Goal: Task Accomplishment & Management: Manage account settings

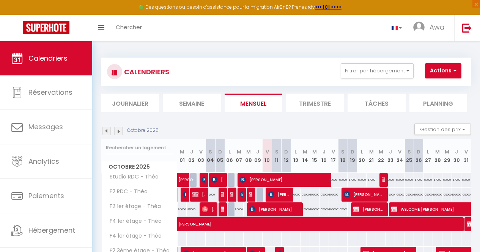
click at [464, 28] on img at bounding box center [466, 27] width 9 height 9
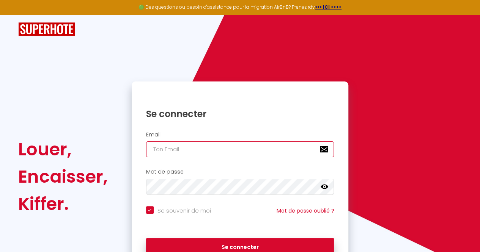
type input "[EMAIL_ADDRESS][DOMAIN_NAME]"
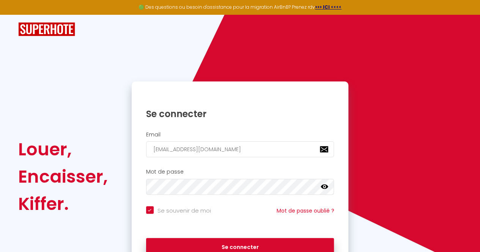
checkbox input "true"
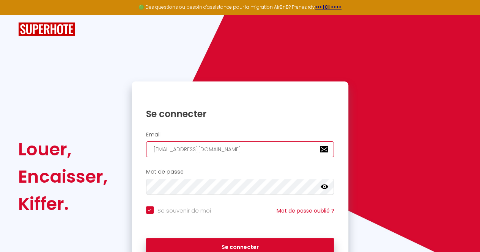
click at [164, 149] on input "[EMAIL_ADDRESS][DOMAIN_NAME]" at bounding box center [240, 150] width 188 height 16
type input "a@[DOMAIN_NAME]"
checkbox input "true"
type input "[EMAIL_ADDRESS][DOMAIN_NAME]"
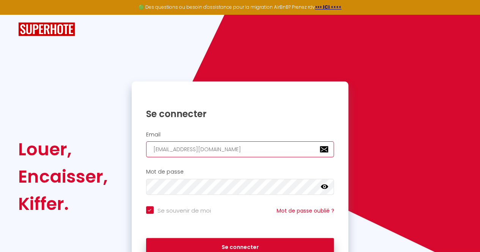
checkbox input "true"
type input "[EMAIL_ADDRESS][DOMAIN_NAME]"
checkbox input "true"
type input "[EMAIL_ADDRESS][DOMAIN_NAME]"
checkbox input "true"
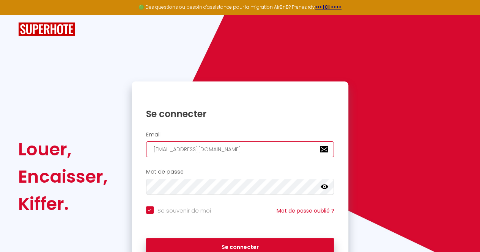
type input "[EMAIL_ADDRESS][DOMAIN_NAME]"
checkbox input "true"
type input "[EMAIL_ADDRESS][DOMAIN_NAME]"
checkbox input "true"
type input "[PERSON_NAME][EMAIL_ADDRESS][DOMAIN_NAME]"
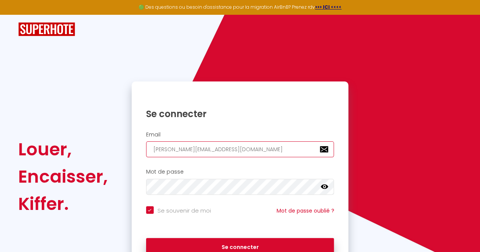
checkbox input "true"
type input "[PERSON_NAME].@[DOMAIN_NAME]"
checkbox input "true"
type input "[PERSON_NAME][EMAIL_ADDRESS][DOMAIN_NAME]"
checkbox input "true"
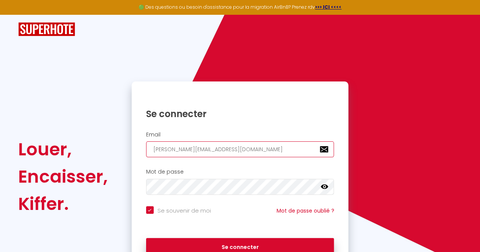
type input "[PERSON_NAME][DOMAIN_NAME][EMAIL_ADDRESS][DOMAIN_NAME]"
checkbox input "true"
type input "[PERSON_NAME][EMAIL_ADDRESS][DOMAIN_NAME]"
checkbox input "true"
type input "[PERSON_NAME][EMAIL_ADDRESS][DOMAIN_NAME]"
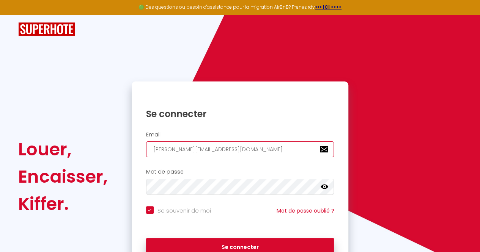
checkbox input "true"
type input "[PERSON_NAME][EMAIL_ADDRESS][DOMAIN_NAME]"
checkbox input "true"
type input "[PERSON_NAME][EMAIL_ADDRESS][DOMAIN_NAME]"
checkbox input "true"
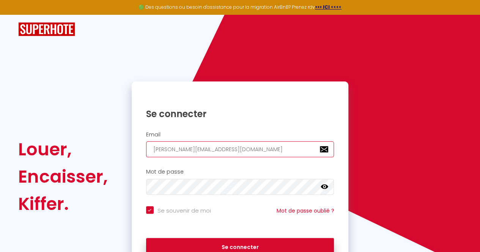
type input "[PERSON_NAME][EMAIL_ADDRESS][PERSON_NAME][DOMAIN_NAME]"
checkbox input "true"
type input "[PERSON_NAME][EMAIL_ADDRESS][PERSON_NAME][DOMAIN_NAME]"
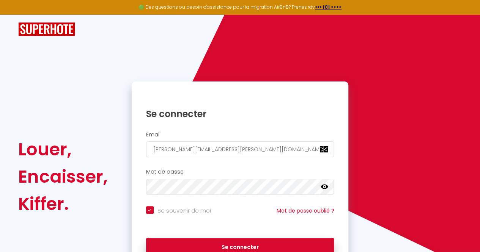
click at [150, 208] on input "Se souvenir de moi" at bounding box center [178, 210] width 65 height 8
checkbox input "false"
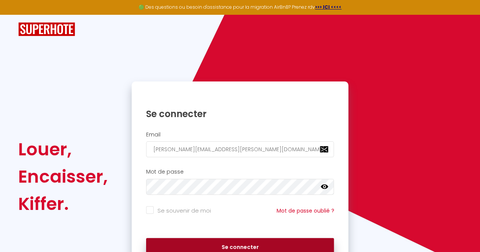
click at [173, 247] on button "Se connecter" at bounding box center [240, 247] width 188 height 19
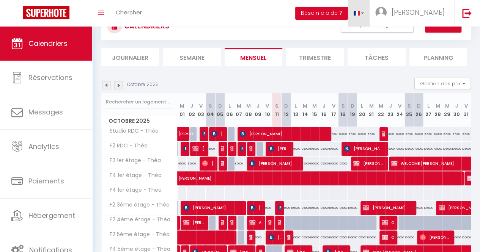
scroll to position [74, 0]
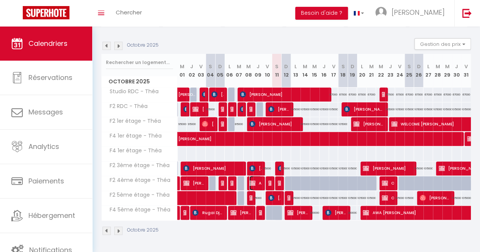
click at [253, 180] on img at bounding box center [252, 183] width 6 height 6
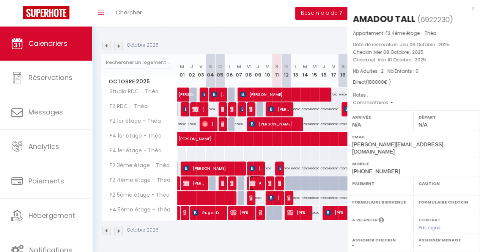
select select "OK"
select select "KO"
select select "0"
select select "1"
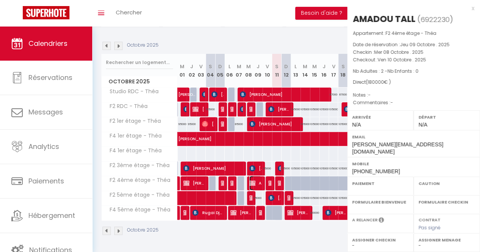
select select
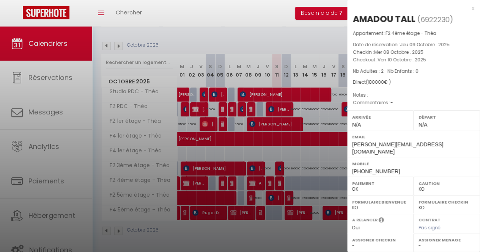
click at [253, 178] on div at bounding box center [240, 126] width 480 height 252
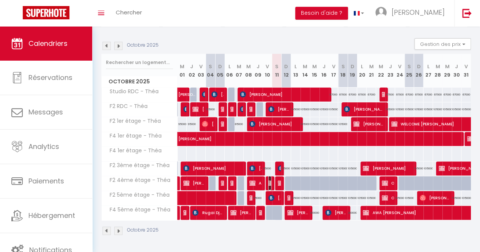
click at [269, 180] on img at bounding box center [271, 183] width 6 height 6
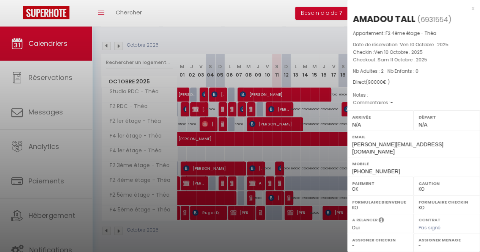
click at [269, 176] on div at bounding box center [240, 126] width 480 height 252
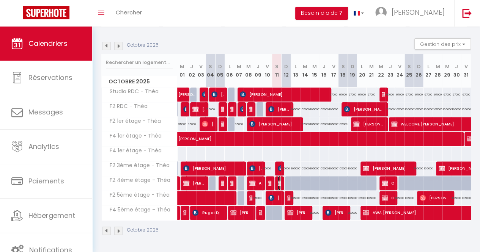
click at [278, 180] on img at bounding box center [281, 183] width 6 height 6
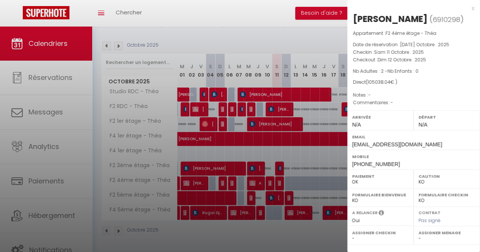
click at [277, 179] on div at bounding box center [240, 126] width 480 height 252
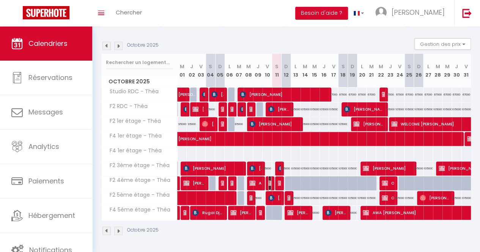
click at [268, 181] on img at bounding box center [271, 183] width 6 height 6
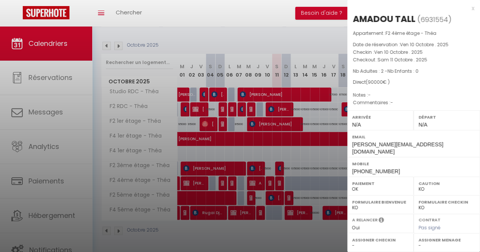
click at [279, 180] on div at bounding box center [240, 126] width 480 height 252
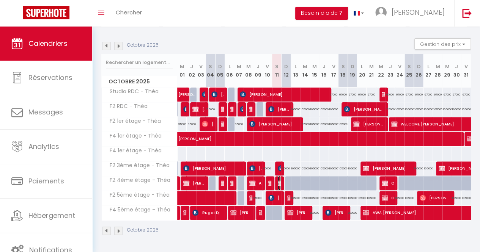
click at [278, 180] on img at bounding box center [281, 183] width 6 height 6
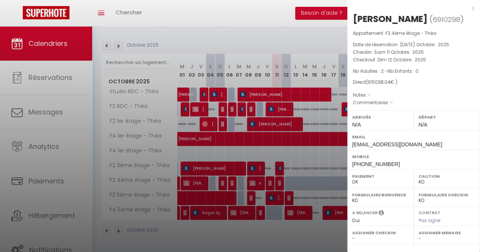
click at [277, 179] on div at bounding box center [240, 126] width 480 height 252
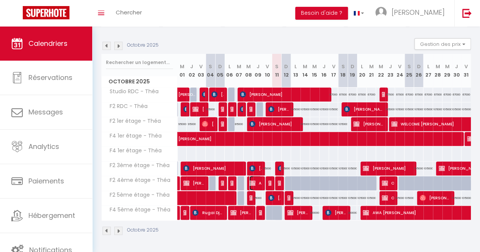
click at [259, 176] on span "AMADOU TALL" at bounding box center [255, 183] width 12 height 14
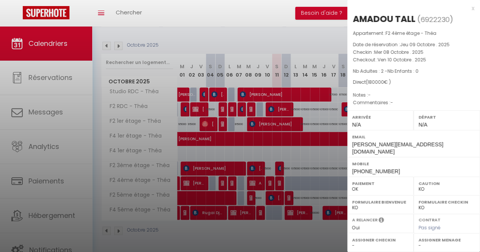
click at [268, 178] on div at bounding box center [240, 126] width 480 height 252
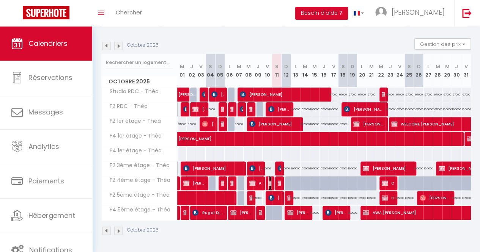
click at [268, 180] on img at bounding box center [271, 183] width 6 height 6
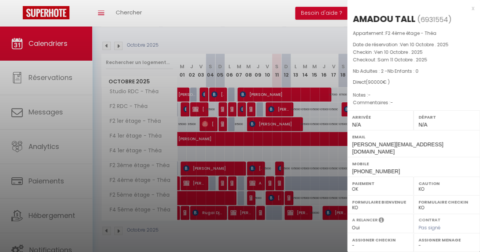
click at [242, 40] on div at bounding box center [240, 126] width 480 height 252
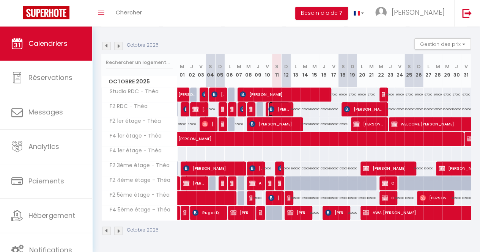
click at [272, 106] on img at bounding box center [271, 109] width 6 height 6
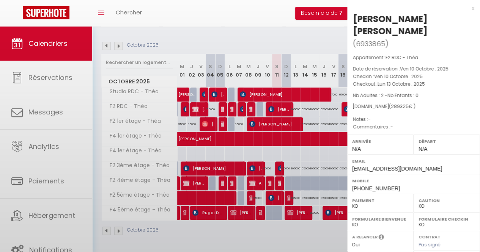
click at [272, 104] on div at bounding box center [240, 126] width 480 height 252
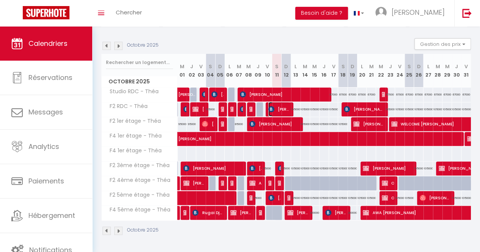
click at [272, 106] on img at bounding box center [271, 109] width 6 height 6
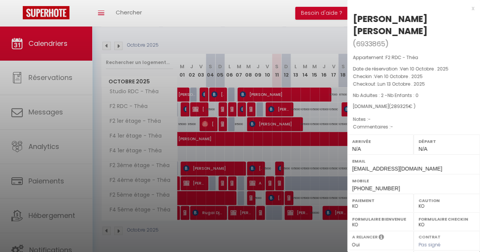
click at [272, 104] on div at bounding box center [240, 126] width 480 height 252
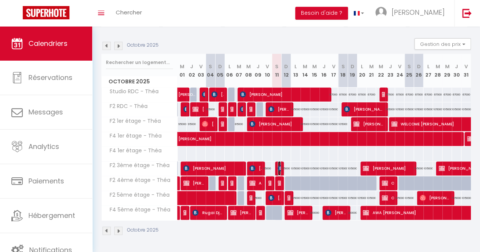
click at [278, 166] on img at bounding box center [281, 168] width 6 height 6
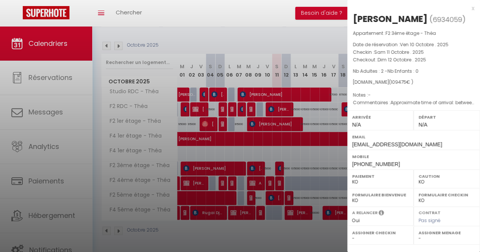
click at [276, 166] on div at bounding box center [240, 126] width 480 height 252
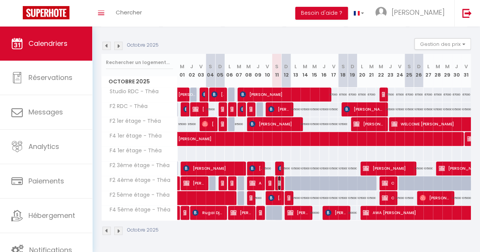
click at [278, 180] on img at bounding box center [281, 183] width 6 height 6
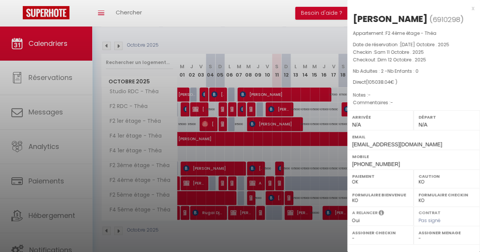
click at [277, 177] on div at bounding box center [240, 126] width 480 height 252
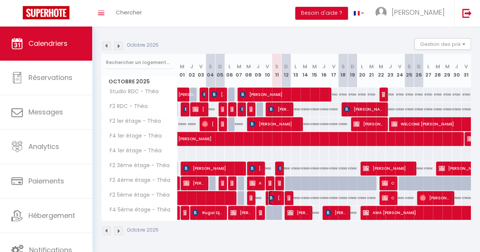
click at [275, 192] on span "[PERSON_NAME] Mabeye [PERSON_NAME]" at bounding box center [274, 198] width 12 height 14
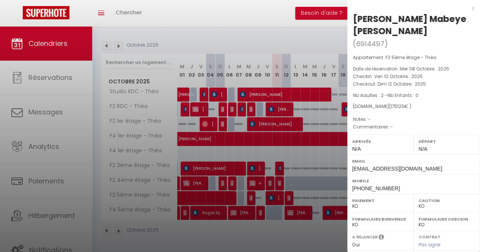
click at [275, 192] on div at bounding box center [240, 126] width 480 height 252
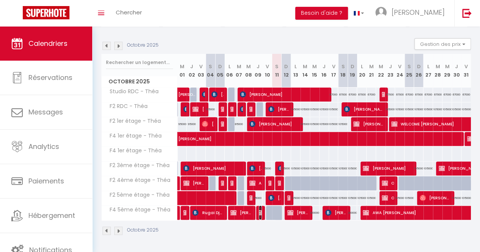
click at [259, 210] on img at bounding box center [262, 213] width 6 height 6
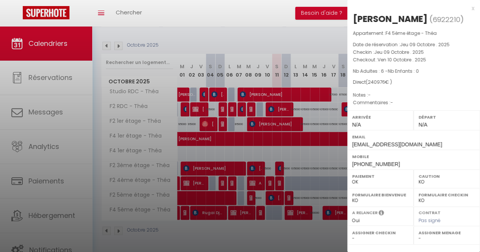
click at [258, 207] on div at bounding box center [240, 126] width 480 height 252
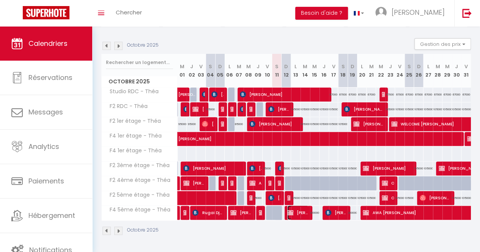
click at [287, 210] on img at bounding box center [290, 213] width 6 height 6
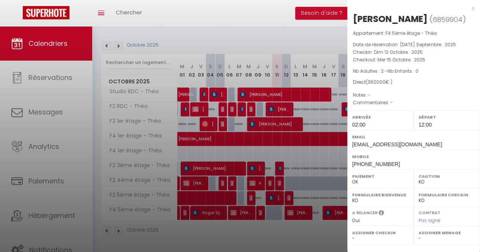
click at [287, 209] on div at bounding box center [240, 126] width 480 height 252
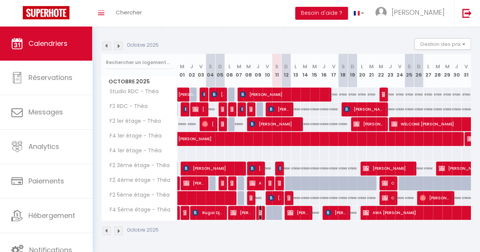
click at [259, 210] on img at bounding box center [262, 213] width 6 height 6
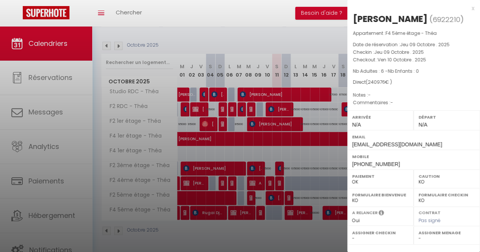
click at [259, 207] on div at bounding box center [240, 126] width 480 height 252
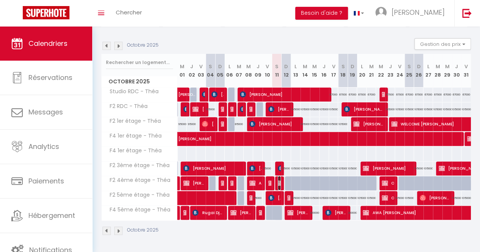
click at [279, 180] on img at bounding box center [281, 183] width 6 height 6
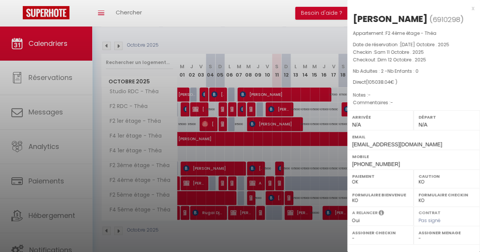
click at [249, 34] on div at bounding box center [240, 126] width 480 height 252
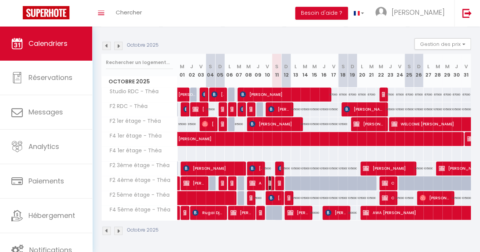
click at [268, 180] on img at bounding box center [271, 183] width 6 height 6
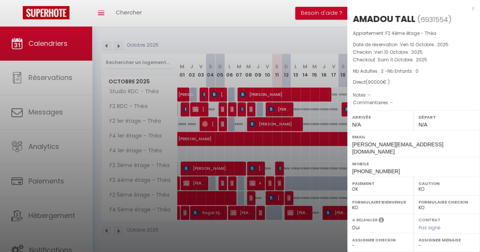
click at [268, 179] on div at bounding box center [240, 126] width 480 height 252
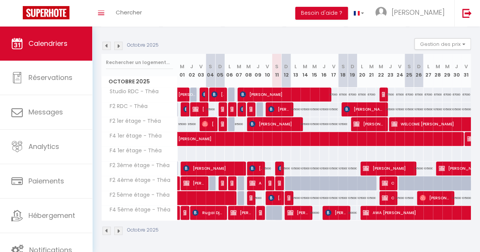
scroll to position [70, 0]
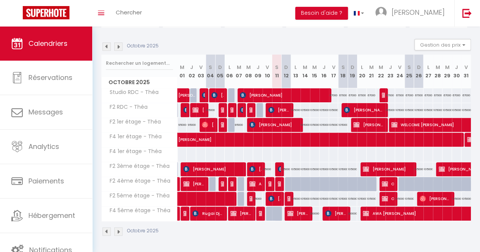
click at [202, 16] on div "Toggle menubar Chercher BUTTON Besoin d'aide ? [PERSON_NAME] Paramètres" at bounding box center [264, 13] width 419 height 27
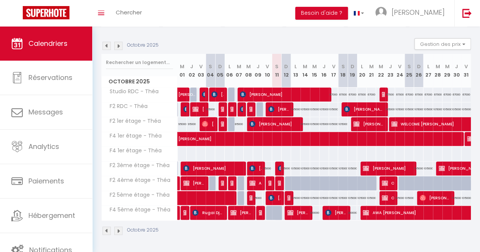
scroll to position [74, 0]
click at [281, 102] on span "[PERSON_NAME] [PERSON_NAME]" at bounding box center [278, 109] width 21 height 14
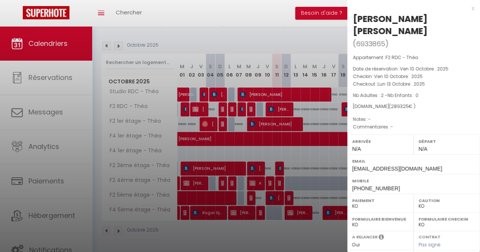
click at [281, 102] on div at bounding box center [240, 126] width 480 height 252
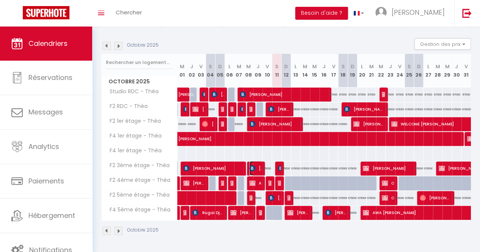
click at [253, 165] on img at bounding box center [252, 168] width 6 height 6
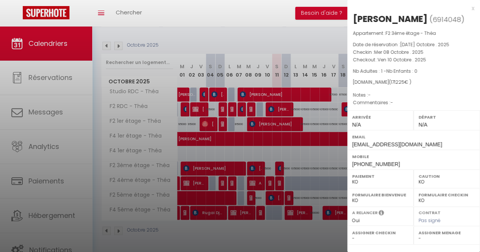
click at [253, 165] on div at bounding box center [240, 126] width 480 height 252
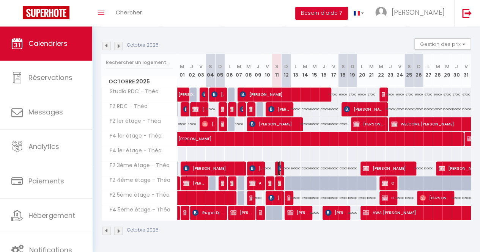
click at [278, 165] on img at bounding box center [281, 168] width 6 height 6
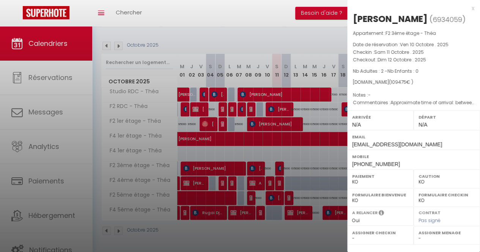
click at [321, 44] on div at bounding box center [240, 126] width 480 height 252
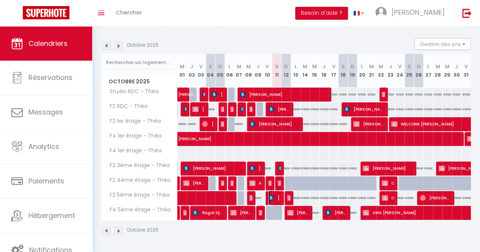
click at [277, 192] on span "[PERSON_NAME] Mabeye [PERSON_NAME]" at bounding box center [274, 198] width 12 height 14
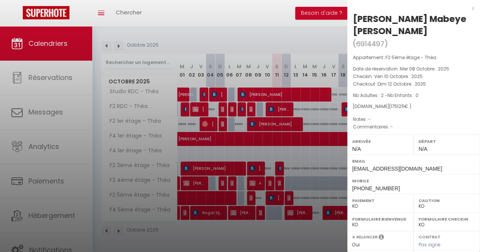
click at [277, 192] on div at bounding box center [240, 126] width 480 height 252
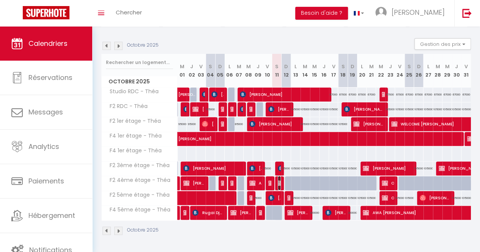
click at [278, 180] on img at bounding box center [281, 183] width 6 height 6
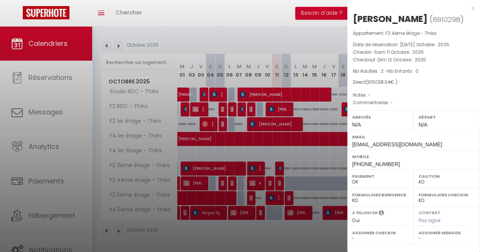
click at [260, 206] on div at bounding box center [240, 126] width 480 height 252
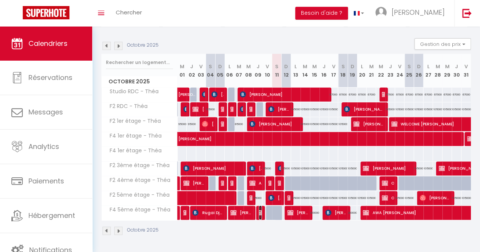
click at [260, 210] on img at bounding box center [262, 213] width 6 height 6
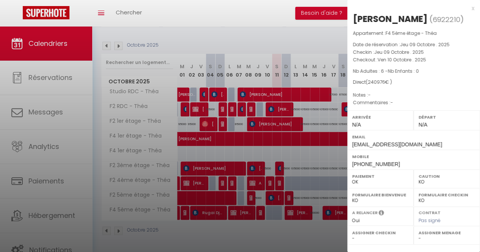
click at [260, 224] on div at bounding box center [240, 126] width 480 height 252
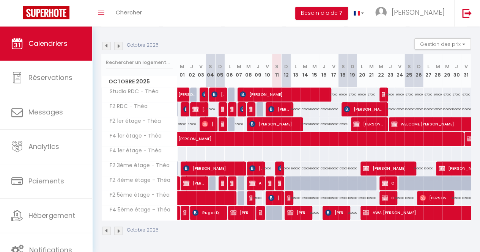
click at [287, 38] on div "Octobre 2025 Gestion des prix Nb Nuits minimum Règles Disponibilité" at bounding box center [286, 46] width 370 height 16
click at [270, 179] on div at bounding box center [269, 183] width 9 height 14
click at [269, 180] on img at bounding box center [271, 183] width 6 height 6
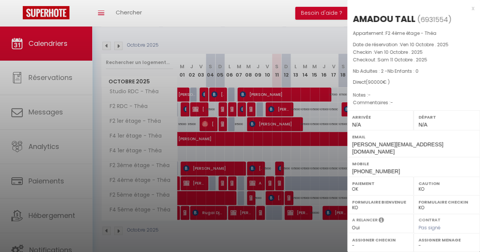
click at [269, 179] on div at bounding box center [240, 126] width 480 height 252
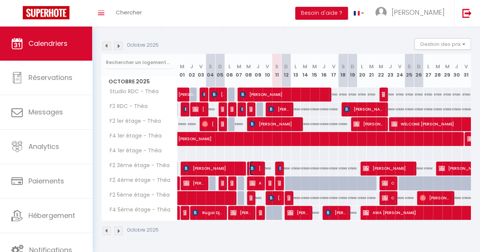
click at [253, 161] on span "[PERSON_NAME]" at bounding box center [255, 168] width 12 height 14
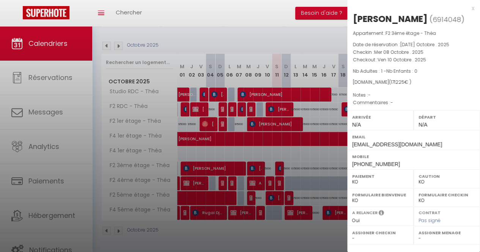
click at [276, 161] on div at bounding box center [240, 126] width 480 height 252
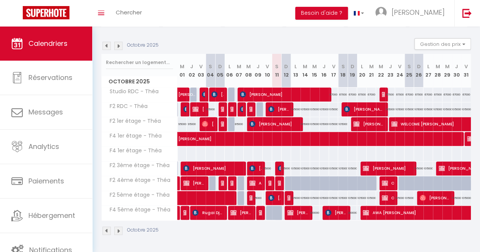
click at [276, 162] on div at bounding box center [279, 169] width 9 height 14
click at [278, 165] on img at bounding box center [281, 168] width 6 height 6
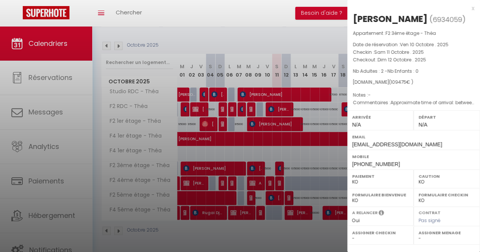
click at [260, 224] on div at bounding box center [240, 126] width 480 height 252
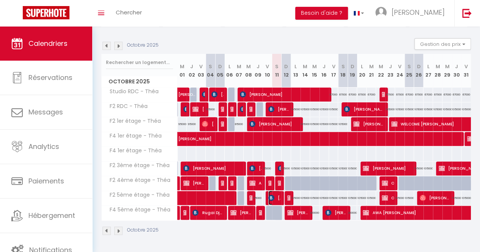
click at [269, 191] on span "[PERSON_NAME] Mabeye [PERSON_NAME]" at bounding box center [274, 198] width 12 height 14
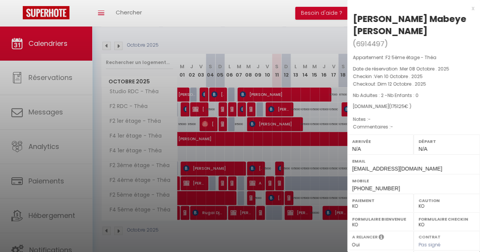
click at [287, 191] on div at bounding box center [240, 126] width 480 height 252
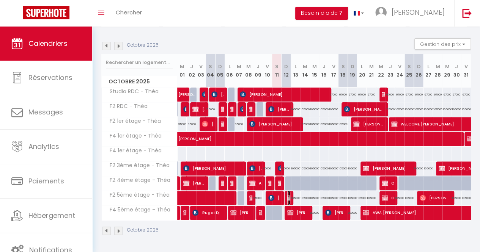
click at [287, 195] on img at bounding box center [290, 198] width 6 height 6
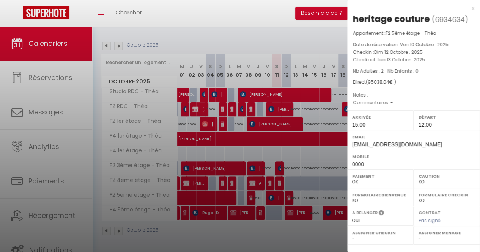
click at [292, 213] on div at bounding box center [240, 126] width 480 height 252
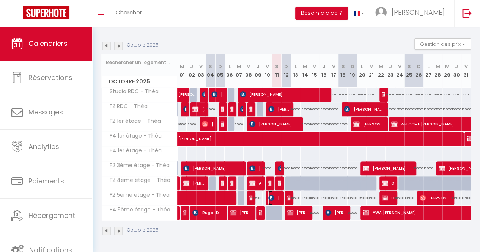
click at [270, 195] on img at bounding box center [271, 198] width 6 height 6
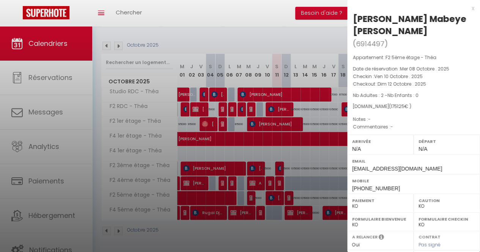
click at [228, 6] on div at bounding box center [240, 126] width 480 height 252
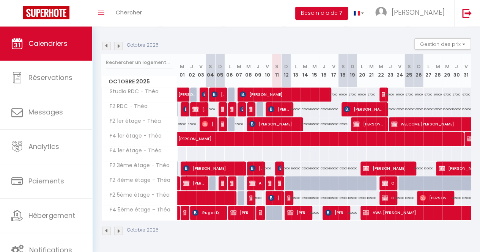
click at [171, 9] on div "Toggle menubar Chercher BUTTON Besoin d'aide ? [PERSON_NAME] Paramètres" at bounding box center [264, 13] width 419 height 27
click at [273, 195] on span "[PERSON_NAME] Mabeye [PERSON_NAME]" at bounding box center [274, 198] width 12 height 14
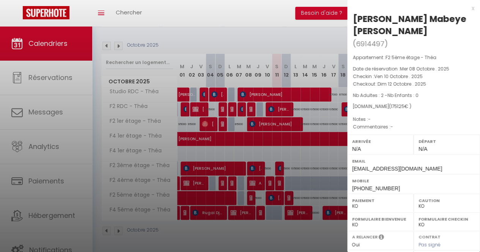
click at [273, 195] on div at bounding box center [240, 126] width 480 height 252
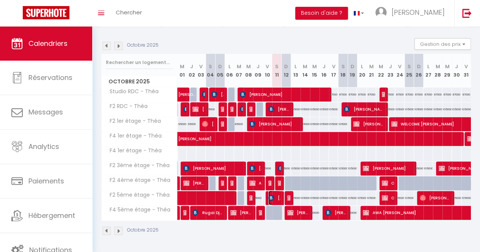
click at [273, 195] on span "[PERSON_NAME] Mabeye [PERSON_NAME]" at bounding box center [274, 198] width 12 height 14
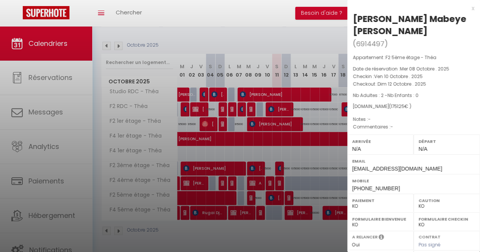
click at [273, 195] on div at bounding box center [240, 126] width 480 height 252
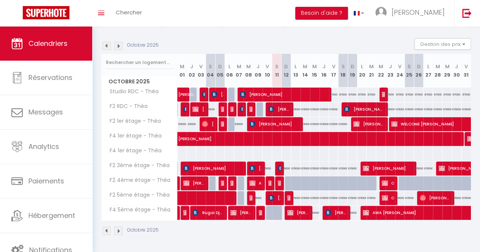
drag, startPoint x: 265, startPoint y: 3, endPoint x: 232, endPoint y: 7, distance: 33.0
click at [232, 7] on div "Toggle menubar Chercher BUTTON Besoin d'aide ? [PERSON_NAME] Paramètres" at bounding box center [264, 13] width 419 height 27
click at [287, 195] on img at bounding box center [290, 198] width 6 height 6
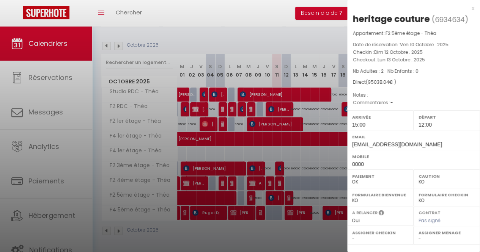
click at [285, 194] on div at bounding box center [240, 126] width 480 height 252
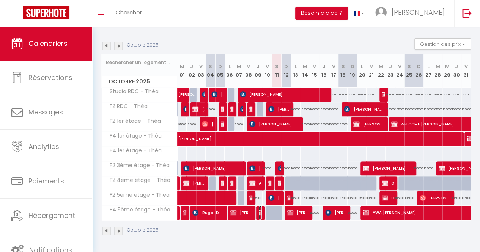
click at [260, 210] on img at bounding box center [262, 213] width 6 height 6
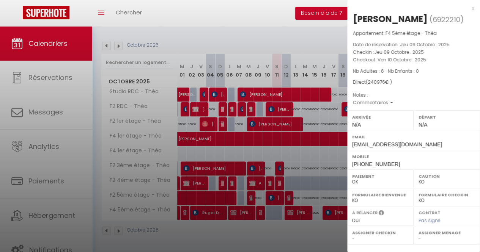
click at [260, 208] on div at bounding box center [240, 126] width 480 height 252
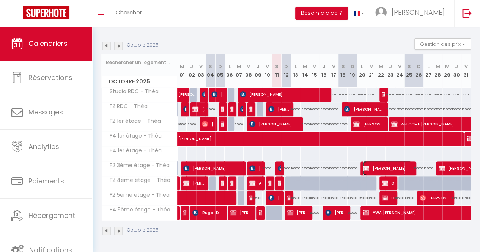
click at [374, 161] on span "[PERSON_NAME]" at bounding box center [387, 168] width 49 height 14
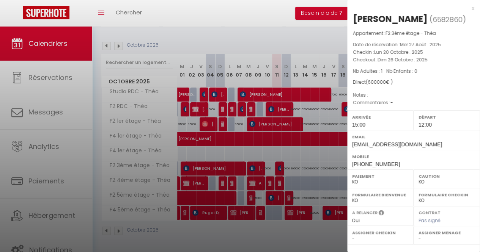
click at [254, 33] on div at bounding box center [240, 126] width 480 height 252
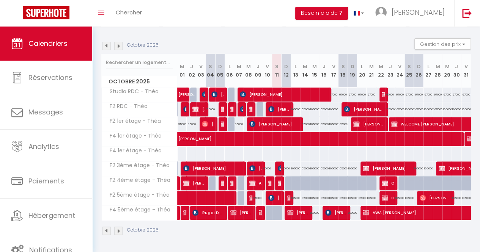
click at [279, 232] on div "Octobre 2025" at bounding box center [286, 232] width 370 height 22
click at [268, 180] on img at bounding box center [271, 183] width 6 height 6
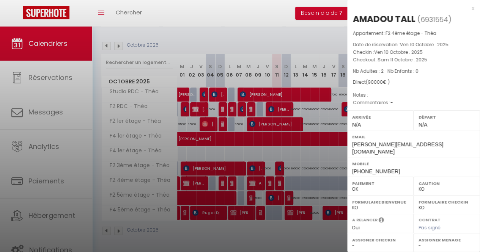
click at [268, 177] on div at bounding box center [240, 126] width 480 height 252
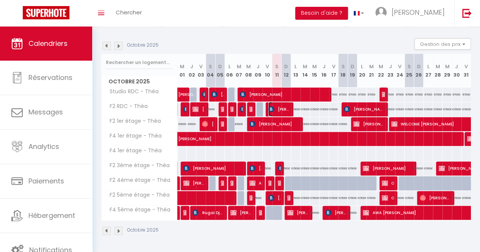
click at [271, 106] on img at bounding box center [271, 109] width 6 height 6
select select "KO"
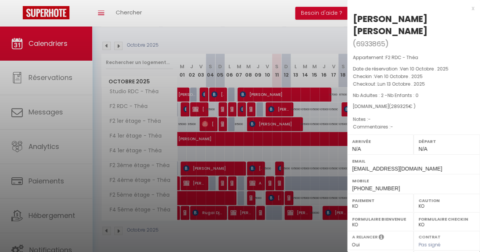
click at [271, 105] on div at bounding box center [240, 126] width 480 height 252
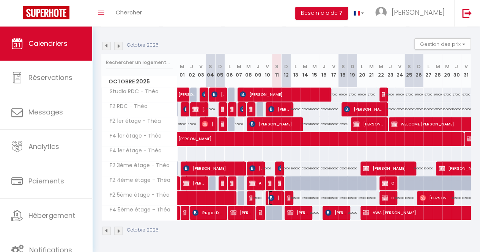
click at [268, 195] on img at bounding box center [271, 198] width 6 height 6
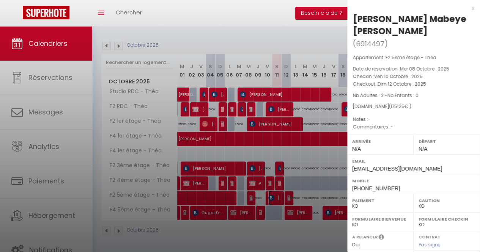
scroll to position [124, 0]
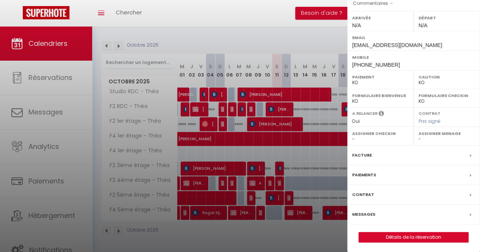
click at [365, 154] on label "Facture" at bounding box center [362, 155] width 20 height 8
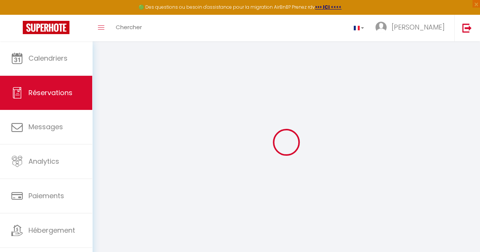
select select
checkbox input "false"
select select
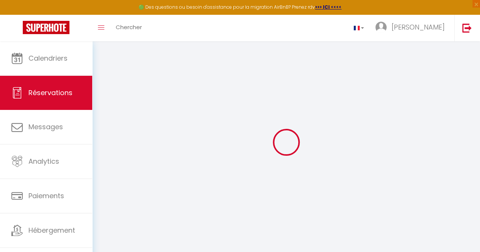
checkbox input "false"
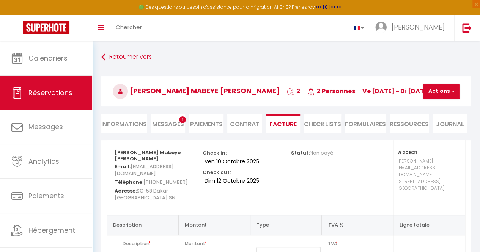
click at [126, 123] on li "Informations" at bounding box center [124, 123] width 46 height 19
select select
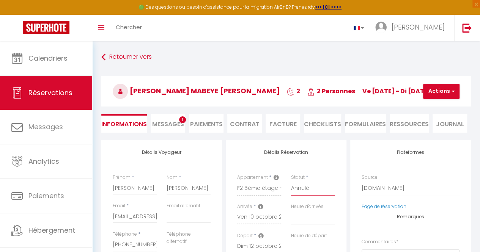
click at [307, 189] on select "Confirmé Non Confirmé [PERSON_NAME] par le voyageur No Show Request" at bounding box center [313, 188] width 44 height 14
click at [291, 181] on select "Confirmé Non Confirmé [PERSON_NAME] par le voyageur No Show Request" at bounding box center [313, 188] width 44 height 14
click at [433, 91] on button "Actions" at bounding box center [441, 91] width 36 height 15
click at [440, 104] on link "Enregistrer" at bounding box center [448, 108] width 60 height 10
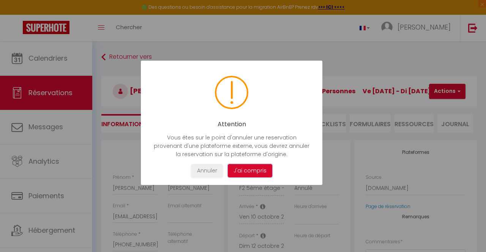
click at [258, 172] on button "J'ai compris" at bounding box center [250, 170] width 44 height 13
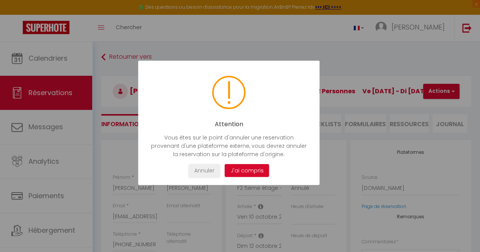
select select "not_cancelled"
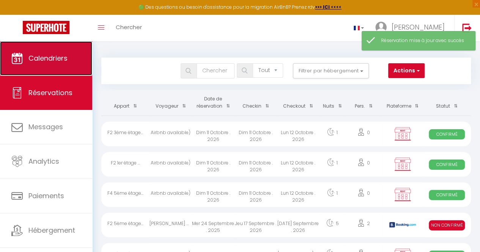
click at [28, 51] on link "Calendriers" at bounding box center [46, 58] width 92 height 34
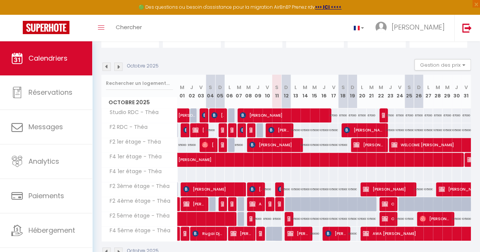
scroll to position [89, 0]
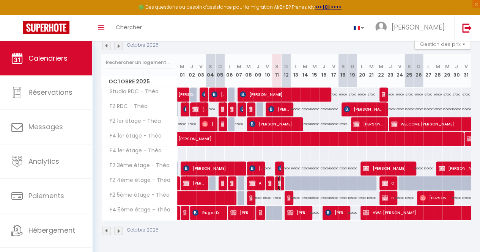
click at [278, 180] on img at bounding box center [281, 183] width 6 height 6
select select "OK"
select select "KO"
select select "0"
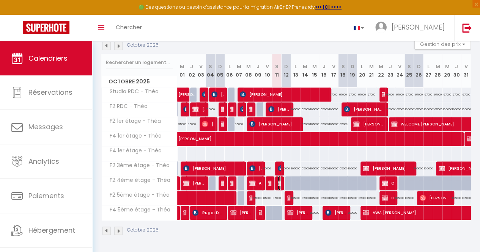
select select "1"
select select
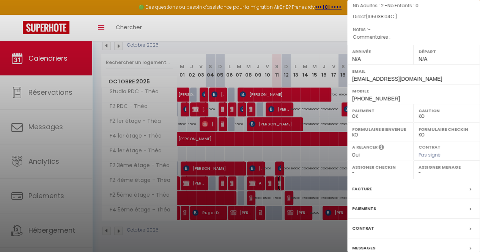
scroll to position [71, 0]
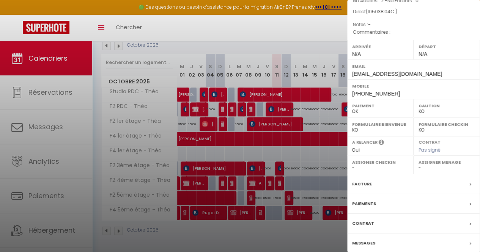
click at [365, 188] on label "Facture" at bounding box center [362, 184] width 20 height 8
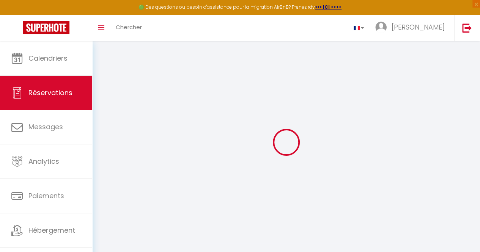
select select
checkbox input "false"
select select
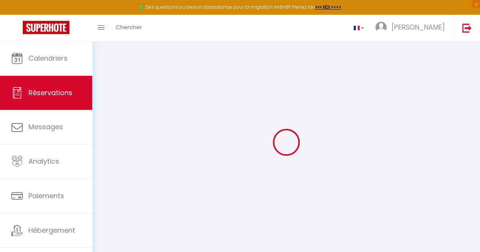
checkbox input "false"
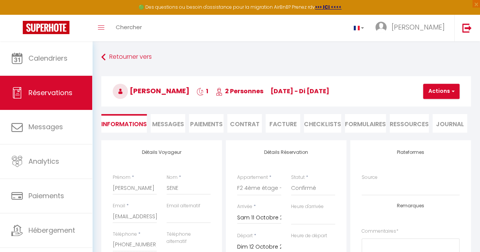
type input "35"
type input "3.04"
select select
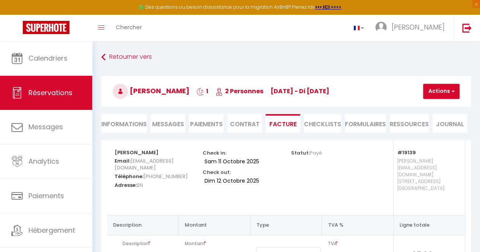
select select
click at [119, 122] on li "Informations" at bounding box center [124, 123] width 46 height 19
select select
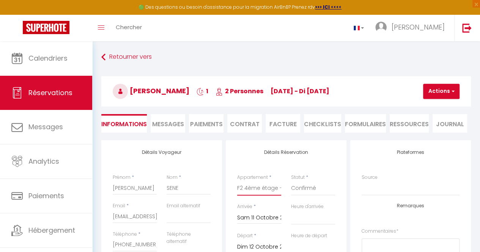
click at [262, 187] on select "F2 4ème étage - Théa Studio RDC - Théa F2 RDC - Théa F2 5ème étage - Théa F2 3è…" at bounding box center [259, 188] width 44 height 14
select select "24005"
click at [237, 181] on select "F2 4ème étage - Théa Studio RDC - Théa F2 RDC - Théa F2 5ème étage - Théa F2 3è…" at bounding box center [259, 188] width 44 height 14
select select
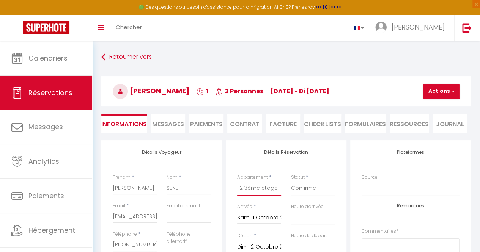
checkbox input "false"
select select
checkbox input "false"
select select
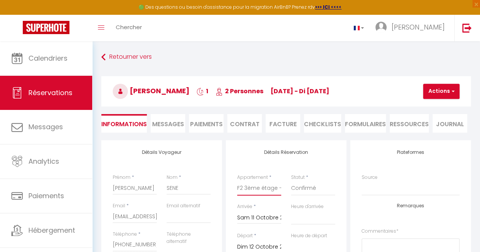
select select
type input "95000"
checkbox input "false"
click at [273, 186] on select "F2 4ème étage - Théa Studio RDC - Théa F2 RDC - Théa F2 5ème étage - Théa F2 3è…" at bounding box center [259, 188] width 44 height 14
select select "20921"
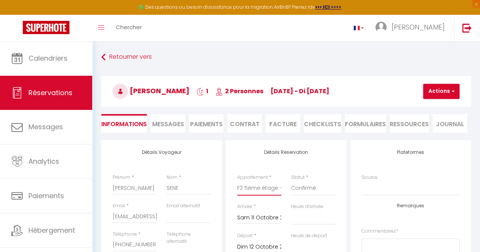
click at [237, 181] on select "F2 4ème étage - Théa Studio RDC - Théa F2 RDC - Théa F2 5ème étage - Théa F2 3è…" at bounding box center [259, 188] width 44 height 14
select select
checkbox input "false"
select select
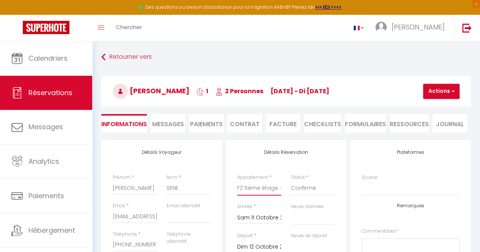
select select
type input "85000"
checkbox input "false"
click at [432, 89] on button "Actions" at bounding box center [441, 91] width 36 height 15
click at [431, 106] on link "Enregistrer" at bounding box center [448, 108] width 60 height 10
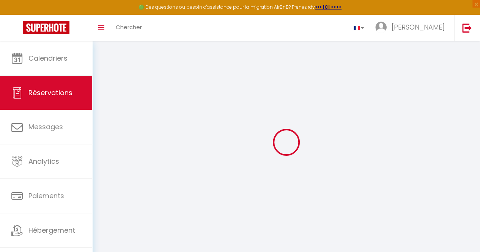
select select "not_cancelled"
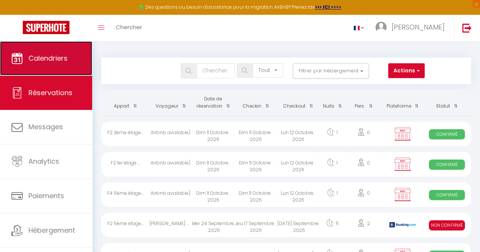
click at [45, 54] on span "Calendriers" at bounding box center [47, 58] width 39 height 9
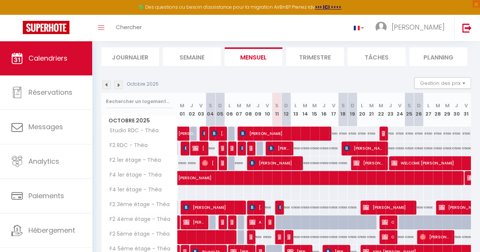
scroll to position [74, 0]
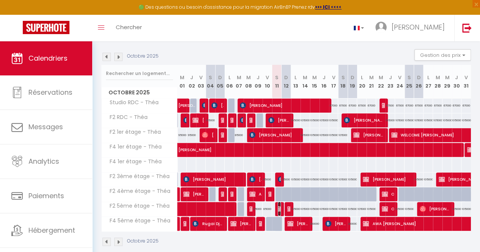
click at [278, 207] on img at bounding box center [281, 209] width 6 height 6
select select "OK"
select select "KO"
select select "0"
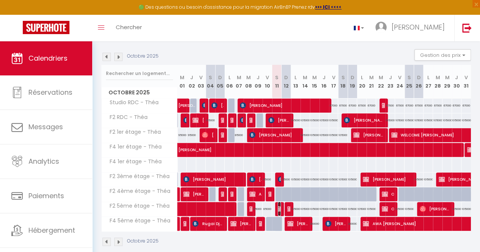
select select "1"
select select
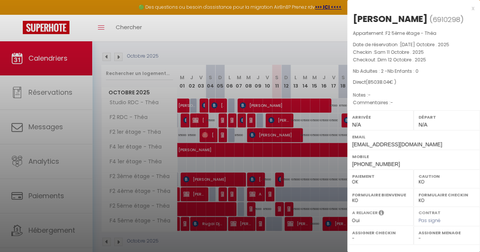
click at [277, 207] on div at bounding box center [240, 126] width 480 height 252
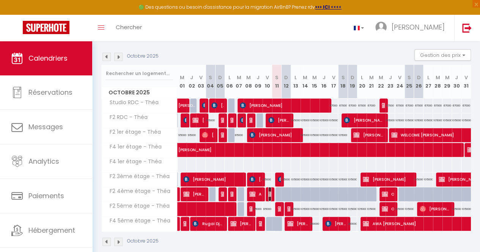
click at [268, 192] on img at bounding box center [271, 194] width 6 height 6
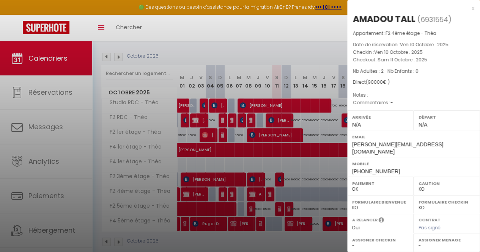
click at [268, 192] on div at bounding box center [240, 126] width 480 height 252
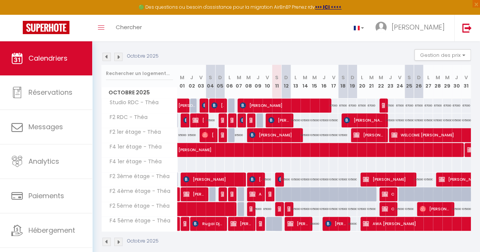
click at [277, 192] on div at bounding box center [280, 194] width 9 height 14
type input "105000"
type input "Sam 11 Octobre 2025"
type input "Dim 12 Octobre 2025"
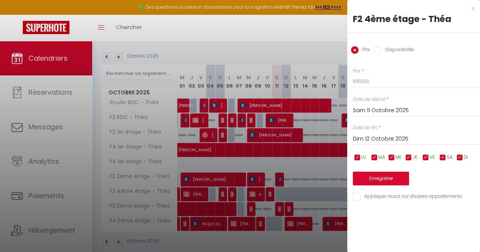
click at [381, 52] on label "Disponibilité" at bounding box center [397, 50] width 33 height 8
click at [381, 52] on input "Disponibilité" at bounding box center [378, 50] width 8 height 8
radio input "true"
radio input "false"
click at [374, 176] on button "Enregistrer" at bounding box center [381, 180] width 56 height 14
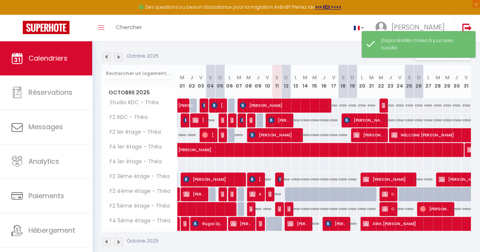
click at [276, 194] on div "105000" at bounding box center [276, 194] width 9 height 14
select select "1"
type input "Sam 11 Octobre 2025"
type input "Dim 12 Octobre 2025"
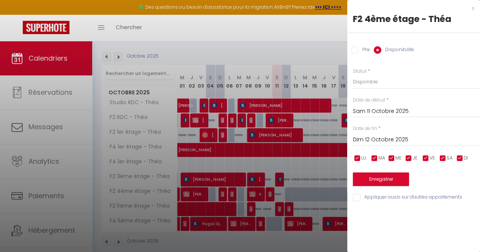
click at [270, 189] on div at bounding box center [240, 126] width 480 height 252
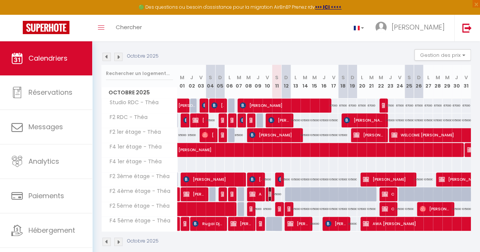
click at [268, 196] on span "AMADOU TALL" at bounding box center [269, 194] width 3 height 14
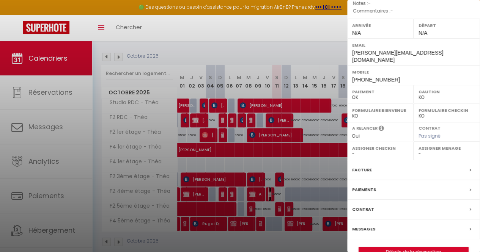
scroll to position [99, 0]
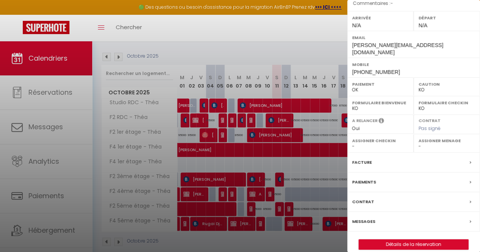
click at [362, 159] on label "Facture" at bounding box center [362, 163] width 20 height 8
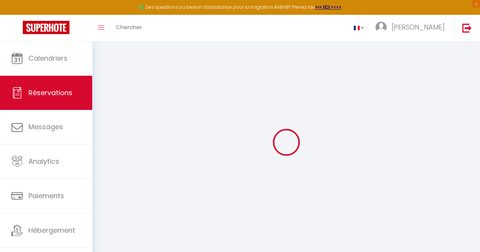
select select
checkbox input "false"
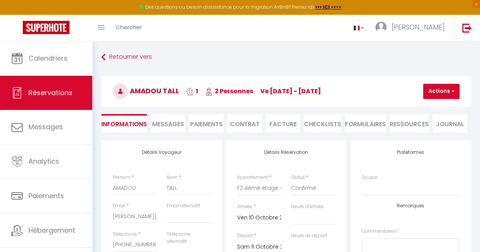
select select
checkbox input "false"
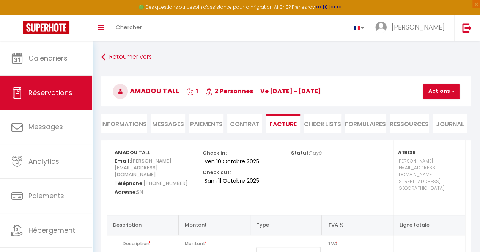
click at [127, 120] on li "Informations" at bounding box center [124, 123] width 46 height 19
select select
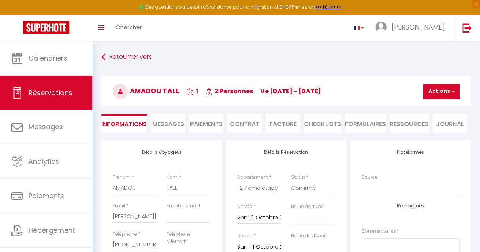
click at [277, 217] on input "Ven 10 Octobre 2025" at bounding box center [259, 218] width 44 height 10
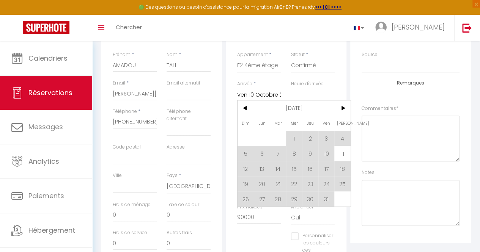
scroll to position [126, 0]
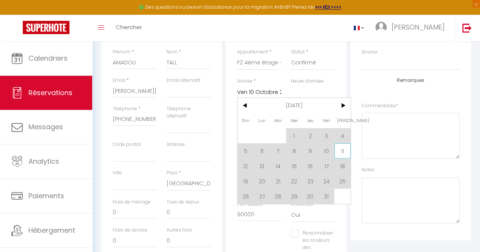
click at [343, 155] on span "11" at bounding box center [342, 150] width 16 height 15
type input "Sam 11 Octobre 2025"
select select
checkbox input "false"
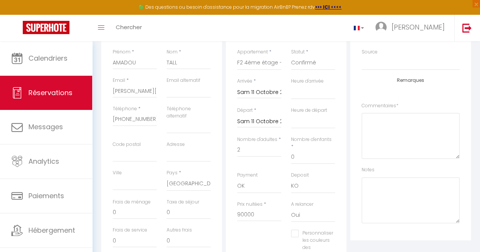
select select
checkbox input "false"
click at [260, 117] on input "Sam 11 Octobre 2025" at bounding box center [259, 122] width 44 height 10
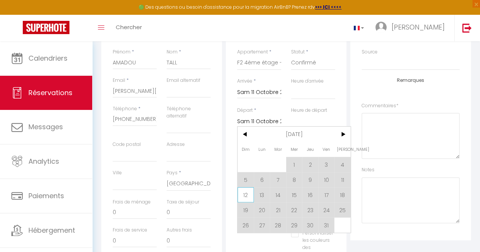
click at [242, 192] on span "12" at bounding box center [246, 194] width 16 height 15
select select
type input "Dim 12 Octobre 2025"
select select
checkbox input "false"
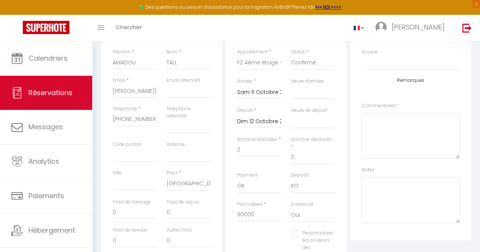
type input "35"
type input "3.04"
select select
type input "105000"
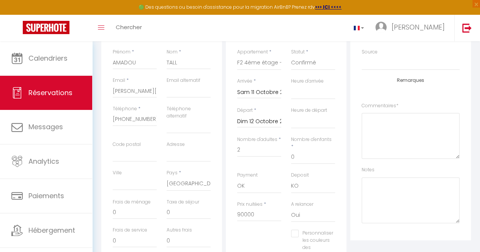
checkbox input "false"
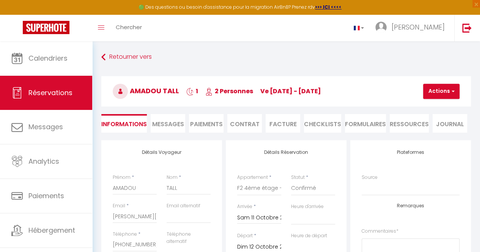
scroll to position [221, 0]
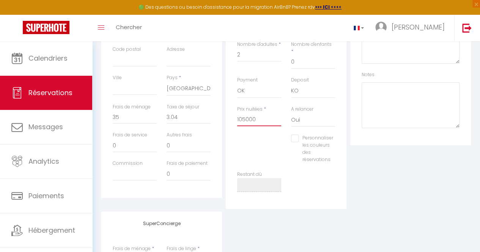
click at [245, 117] on input "105000" at bounding box center [259, 120] width 44 height 14
type input "10000"
select select
checkbox input "false"
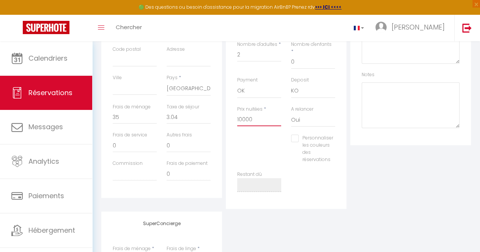
type input "1000"
select select
checkbox input "false"
type input "000"
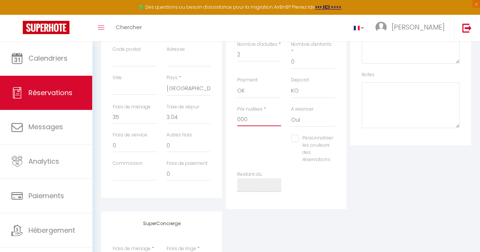
select select
checkbox input "false"
type input "9000"
select select
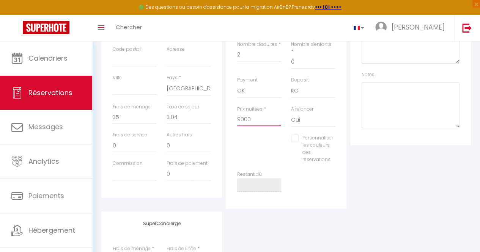
select select
checkbox input "false"
type input "90000"
select select
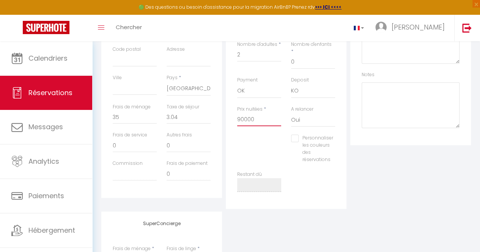
checkbox input "false"
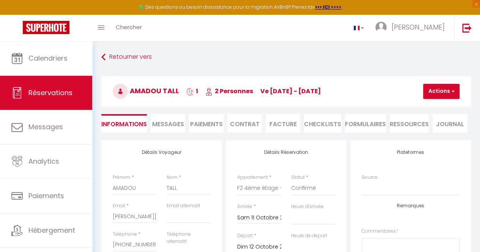
type input "90000"
type input "0"
select select
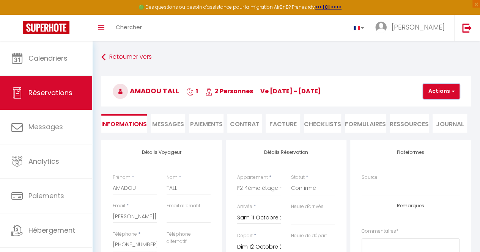
checkbox input "false"
click at [440, 92] on button "Actions" at bounding box center [441, 91] width 36 height 15
click at [439, 110] on link "Enregistrer" at bounding box center [448, 108] width 60 height 10
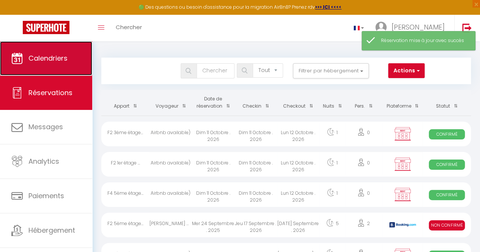
click at [58, 49] on link "Calendriers" at bounding box center [46, 58] width 92 height 34
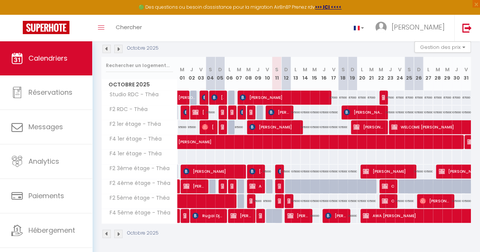
scroll to position [89, 0]
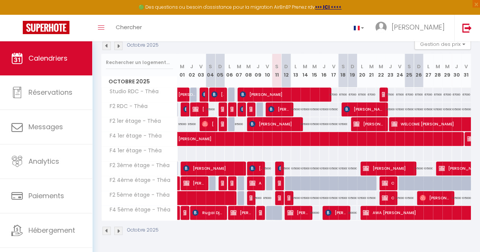
click at [275, 180] on div at bounding box center [279, 183] width 9 height 14
click at [278, 180] on img at bounding box center [281, 183] width 6 height 6
select select "OK"
select select "KO"
select select "0"
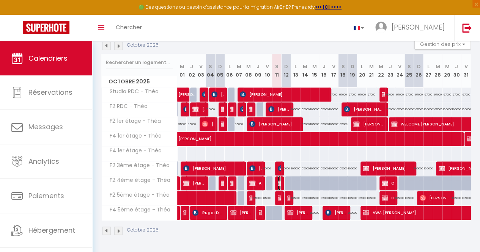
select select "0"
select select "1"
select select
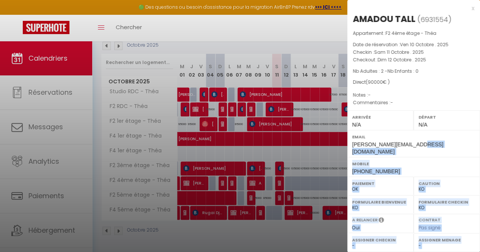
drag, startPoint x: 419, startPoint y: 145, endPoint x: 346, endPoint y: 148, distance: 72.9
click at [346, 148] on body "🟢 Des questions ou besoin d'assistance pour la migration AirBnB? Prenez rdv >>>…" at bounding box center [240, 104] width 480 height 296
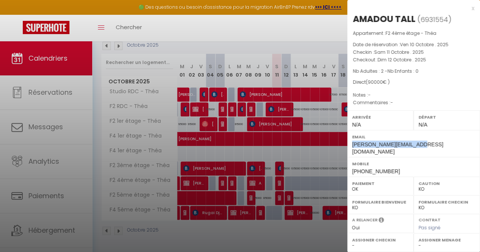
drag, startPoint x: 350, startPoint y: 145, endPoint x: 415, endPoint y: 146, distance: 64.9
click at [415, 146] on div "Email [PERSON_NAME][EMAIL_ADDRESS][DOMAIN_NAME]" at bounding box center [413, 143] width 133 height 27
copy span "[PERSON_NAME][EMAIL_ADDRESS][DOMAIN_NAME]"
click at [269, 176] on div at bounding box center [240, 126] width 480 height 252
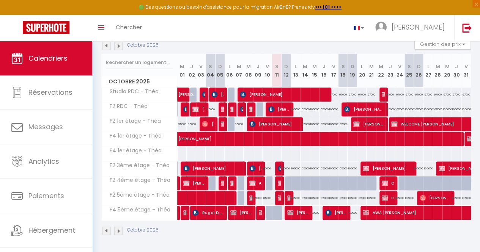
click at [269, 176] on div at bounding box center [270, 183] width 9 height 14
type input "105000"
type input "Ven 10 Octobre 2025"
type input "Sam 11 Octobre 2025"
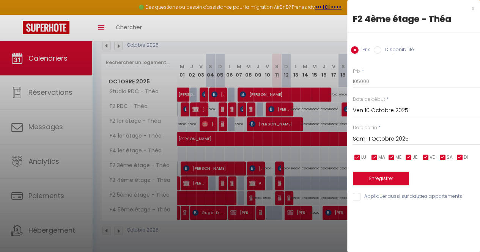
click at [381, 50] on label "Disponibilité" at bounding box center [397, 50] width 33 height 8
click at [381, 50] on input "Disponibilité" at bounding box center [378, 50] width 8 height 8
radio input "true"
radio input "false"
click at [400, 174] on button "Enregistrer" at bounding box center [381, 180] width 56 height 14
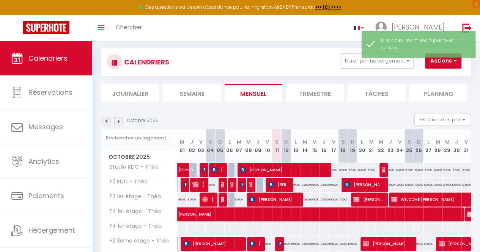
scroll to position [0, 0]
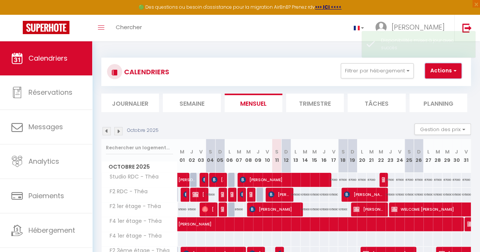
click at [445, 65] on button "Actions" at bounding box center [443, 70] width 36 height 15
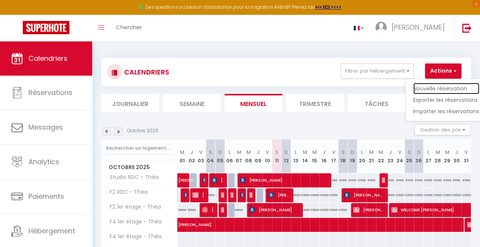
click at [440, 88] on link "Nouvelle réservation" at bounding box center [446, 88] width 66 height 11
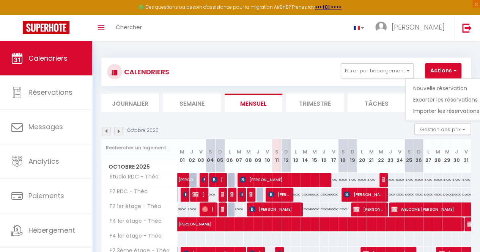
select select
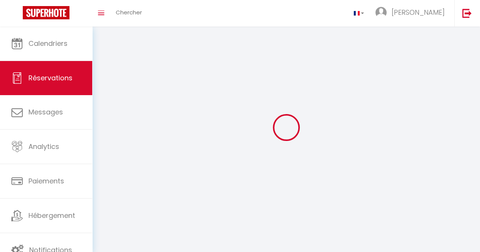
select select
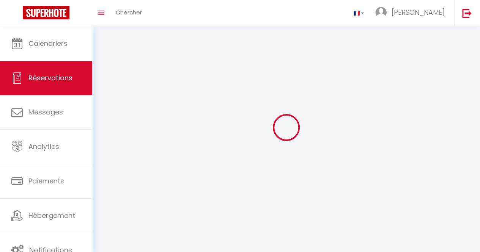
select select
checkbox input "false"
select select
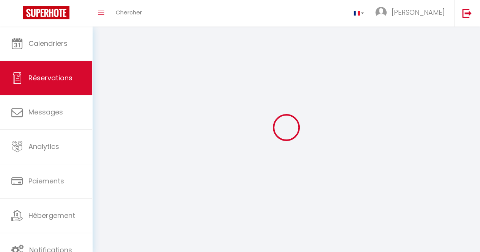
select select
checkbox input "false"
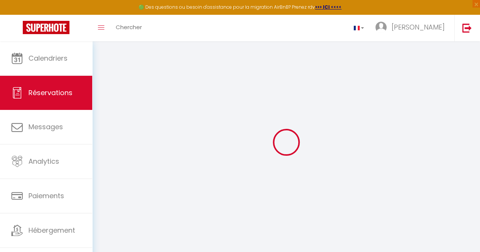
select select
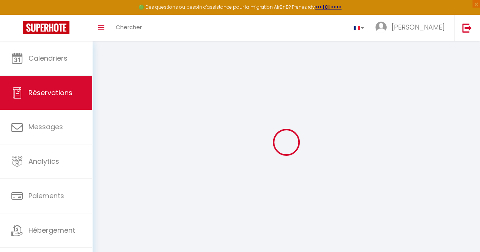
select select
checkbox input "false"
select select
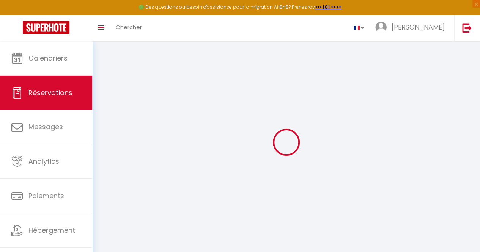
select select
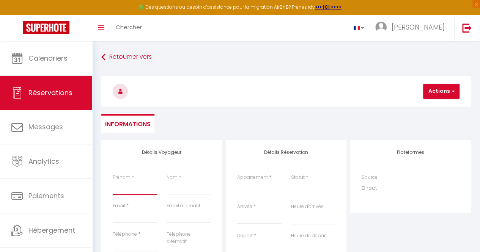
click at [142, 184] on input "Prénom" at bounding box center [135, 188] width 44 height 14
click at [182, 184] on input "Nom" at bounding box center [189, 188] width 44 height 14
click at [134, 219] on input "Email" at bounding box center [135, 217] width 44 height 14
paste input "[PERSON_NAME][EMAIL_ADDRESS][DOMAIN_NAME]"
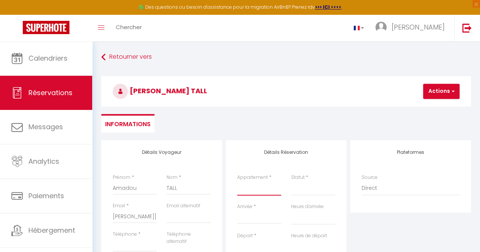
click at [260, 194] on select "F2 4ème étage - Théa Studio RDC - Théa F2 RDC - Théa F2 5ème étage - Théa F2 3è…" at bounding box center [259, 188] width 44 height 14
click at [237, 181] on select "F2 4ème étage - Théa Studio RDC - Théa F2 RDC - Théa F2 5ème étage - Théa F2 3è…" at bounding box center [259, 188] width 44 height 14
click at [306, 186] on select "Confirmé Non Confirmé [PERSON_NAME] par le voyageur No Show Request" at bounding box center [313, 188] width 44 height 14
click at [291, 181] on select "Confirmé Non Confirmé [PERSON_NAME] par le voyageur No Show Request" at bounding box center [313, 188] width 44 height 14
click at [248, 220] on input "Arrivée" at bounding box center [259, 218] width 44 height 10
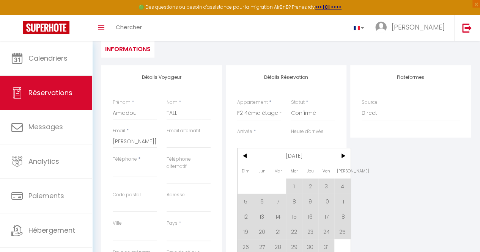
scroll to position [89, 0]
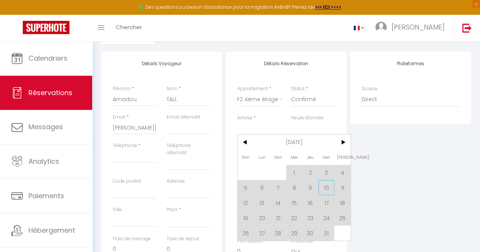
click at [324, 192] on span "10" at bounding box center [326, 187] width 16 height 15
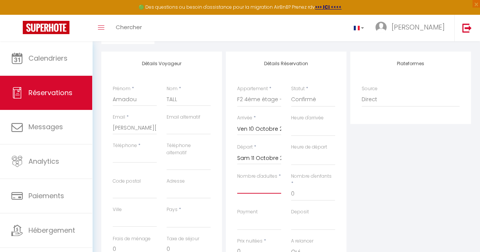
click at [258, 186] on input "Nombre d'adultes" at bounding box center [259, 187] width 44 height 14
click at [244, 245] on input "105000" at bounding box center [259, 252] width 44 height 14
click at [133, 154] on input "Téléphone" at bounding box center [135, 157] width 44 height 14
click at [186, 220] on select "[GEOGRAPHIC_DATA] [GEOGRAPHIC_DATA] [GEOGRAPHIC_DATA] [GEOGRAPHIC_DATA] [GEOGRA…" at bounding box center [189, 221] width 44 height 14
click at [167, 214] on select "[GEOGRAPHIC_DATA] [GEOGRAPHIC_DATA] [GEOGRAPHIC_DATA] [GEOGRAPHIC_DATA] [GEOGRA…" at bounding box center [189, 221] width 44 height 14
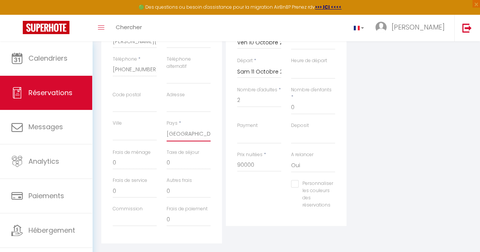
scroll to position [189, 0]
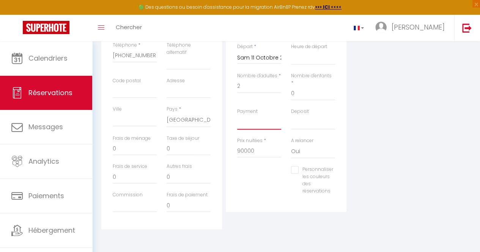
click at [251, 120] on select "OK KO" at bounding box center [259, 122] width 44 height 14
click at [237, 115] on select "OK KO" at bounding box center [259, 122] width 44 height 14
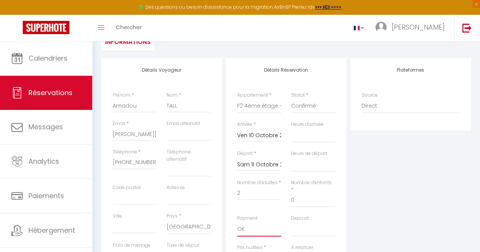
scroll to position [0, 0]
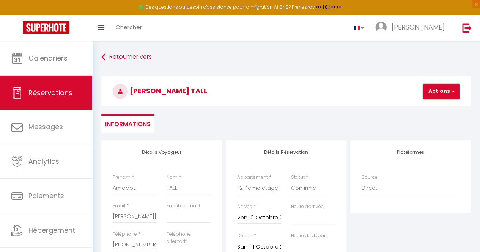
click at [450, 94] on span "button" at bounding box center [452, 91] width 5 height 7
click at [446, 106] on link "Enregistrer" at bounding box center [448, 108] width 60 height 10
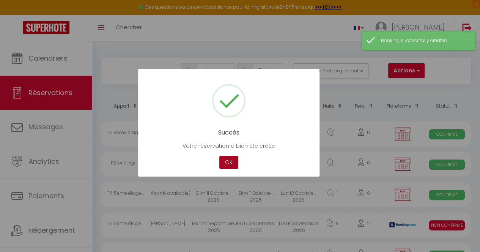
click at [224, 161] on button "OK" at bounding box center [228, 162] width 19 height 13
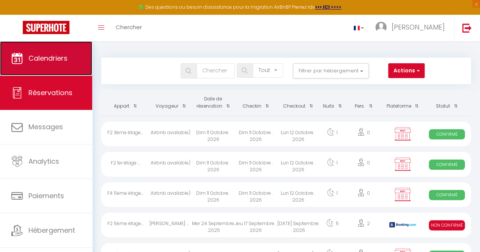
click at [47, 61] on span "Calendriers" at bounding box center [47, 58] width 39 height 9
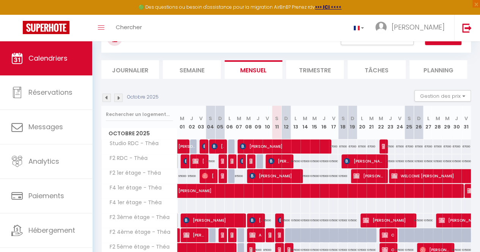
scroll to position [56, 0]
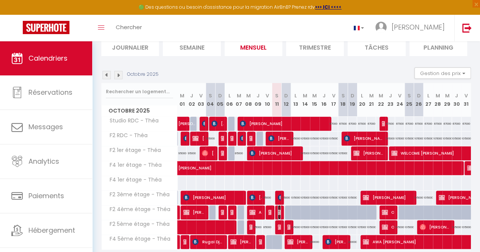
click at [278, 213] on img at bounding box center [281, 212] width 6 height 6
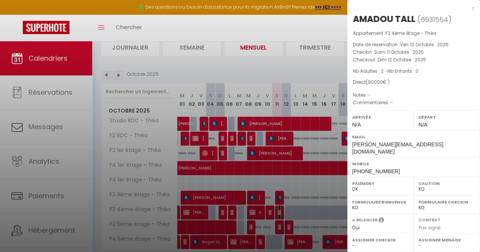
scroll to position [99, 0]
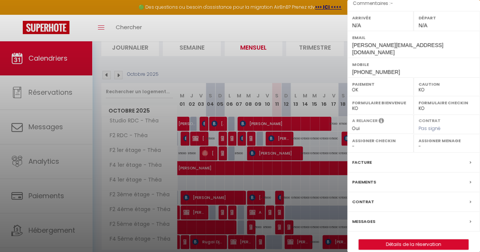
click at [355, 178] on label "Paiements" at bounding box center [364, 182] width 24 height 8
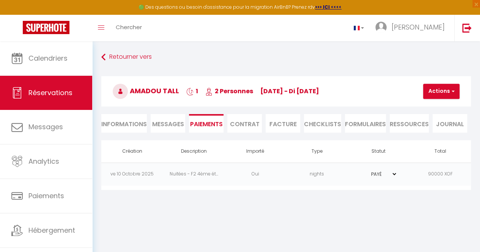
click at [284, 124] on li "Facture" at bounding box center [283, 123] width 35 height 19
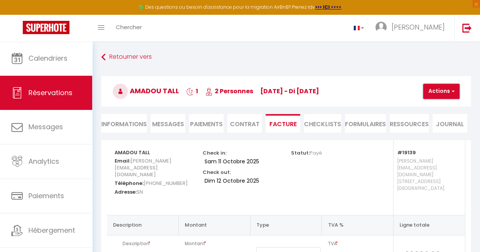
click at [436, 93] on button "Actions" at bounding box center [441, 91] width 36 height 15
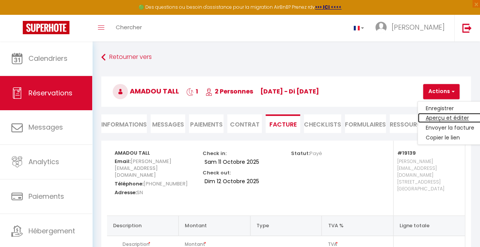
click at [437, 115] on link "Aperçu et éditer" at bounding box center [450, 118] width 64 height 10
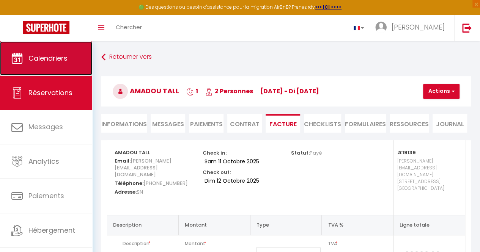
click at [67, 63] on link "Calendriers" at bounding box center [46, 58] width 92 height 34
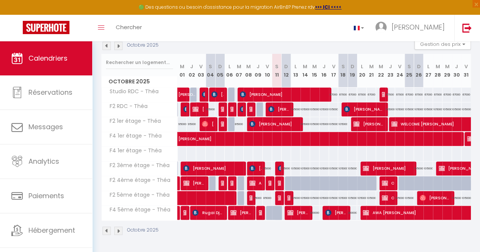
scroll to position [87, 0]
click at [278, 165] on img at bounding box center [281, 168] width 6 height 6
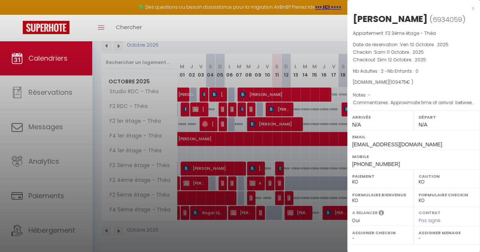
click at [277, 164] on div at bounding box center [240, 126] width 480 height 252
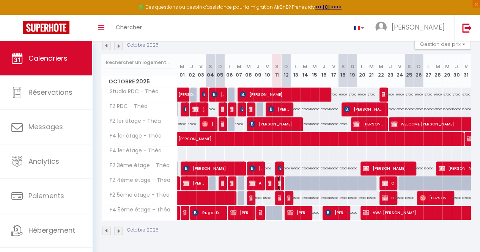
click at [278, 180] on img at bounding box center [281, 183] width 6 height 6
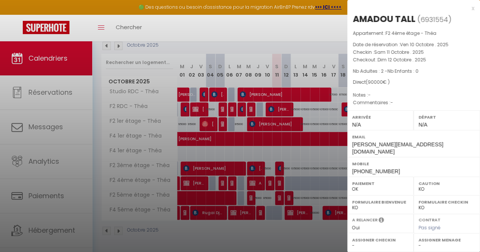
click at [277, 179] on div at bounding box center [240, 126] width 480 height 252
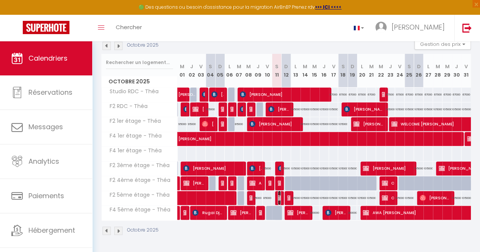
click at [278, 195] on img at bounding box center [281, 198] width 6 height 6
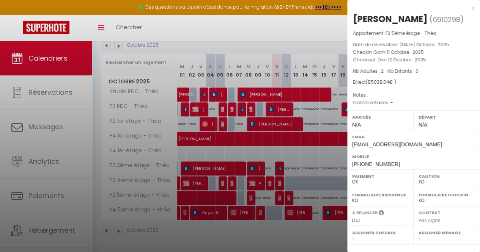
click at [278, 195] on div at bounding box center [240, 126] width 480 height 252
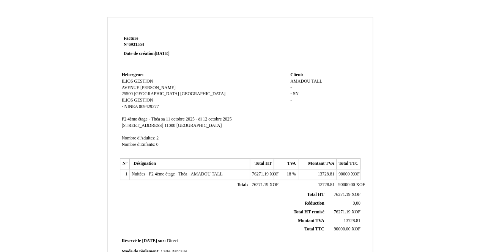
scroll to position [205, 0]
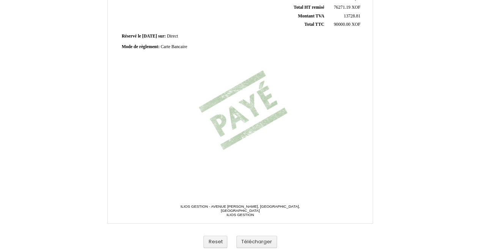
click at [186, 45] on span "Carte Bancaire" at bounding box center [174, 46] width 27 height 5
type input "C"
type input "Espèces"
click at [195, 109] on div "Facture Facture N° 6931554 6931554 Date de création [DATE] Hebergeur: Hebergeur…" at bounding box center [239, 8] width 243 height 359
click at [265, 237] on button "Télécharger" at bounding box center [256, 242] width 41 height 13
